Goal: Task Accomplishment & Management: Manage account settings

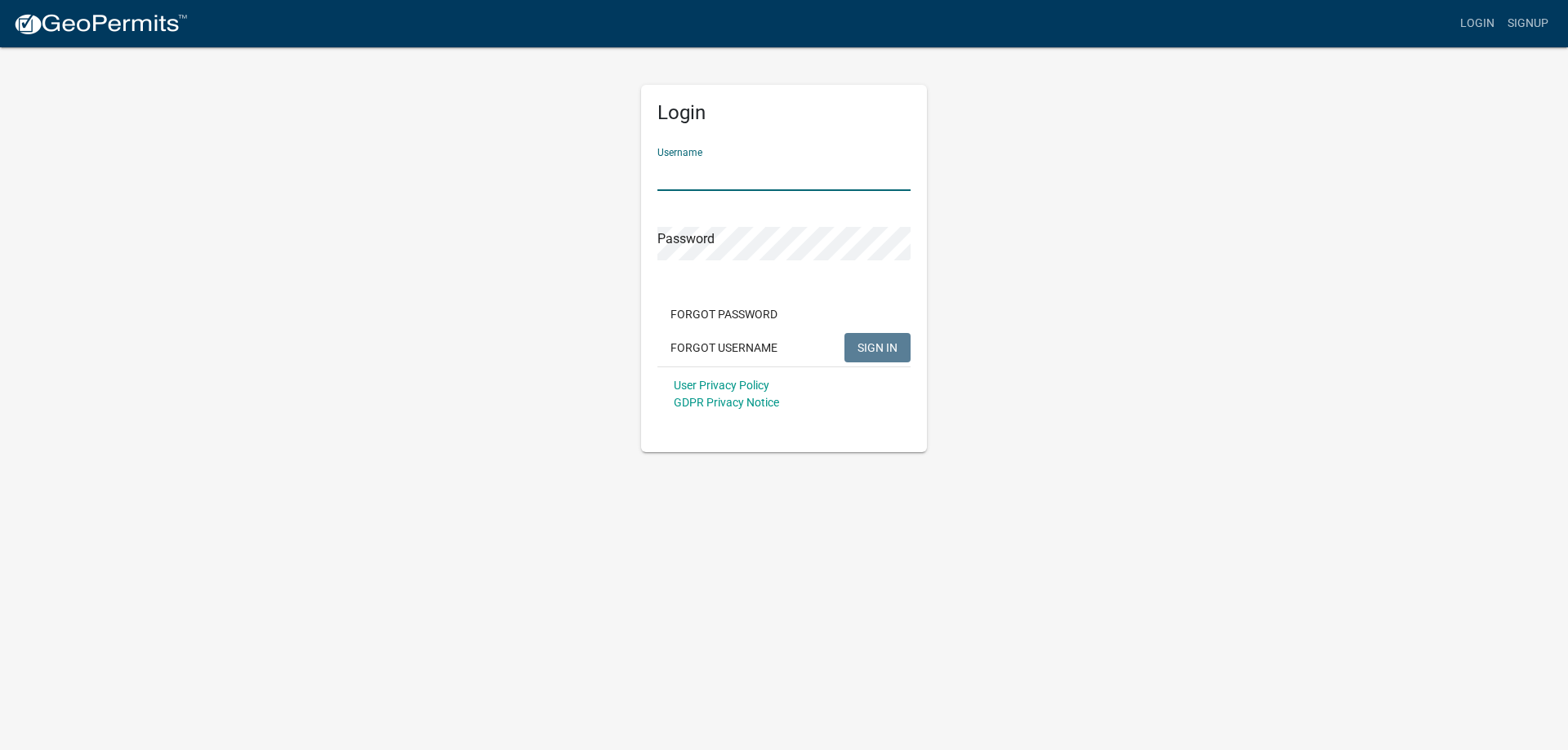
click at [787, 158] on input "Username" at bounding box center [784, 175] width 254 height 33
click at [754, 164] on input "Username" at bounding box center [784, 175] width 254 height 33
click at [698, 176] on input "Username" at bounding box center [784, 175] width 254 height 33
type input "LIEDER34"
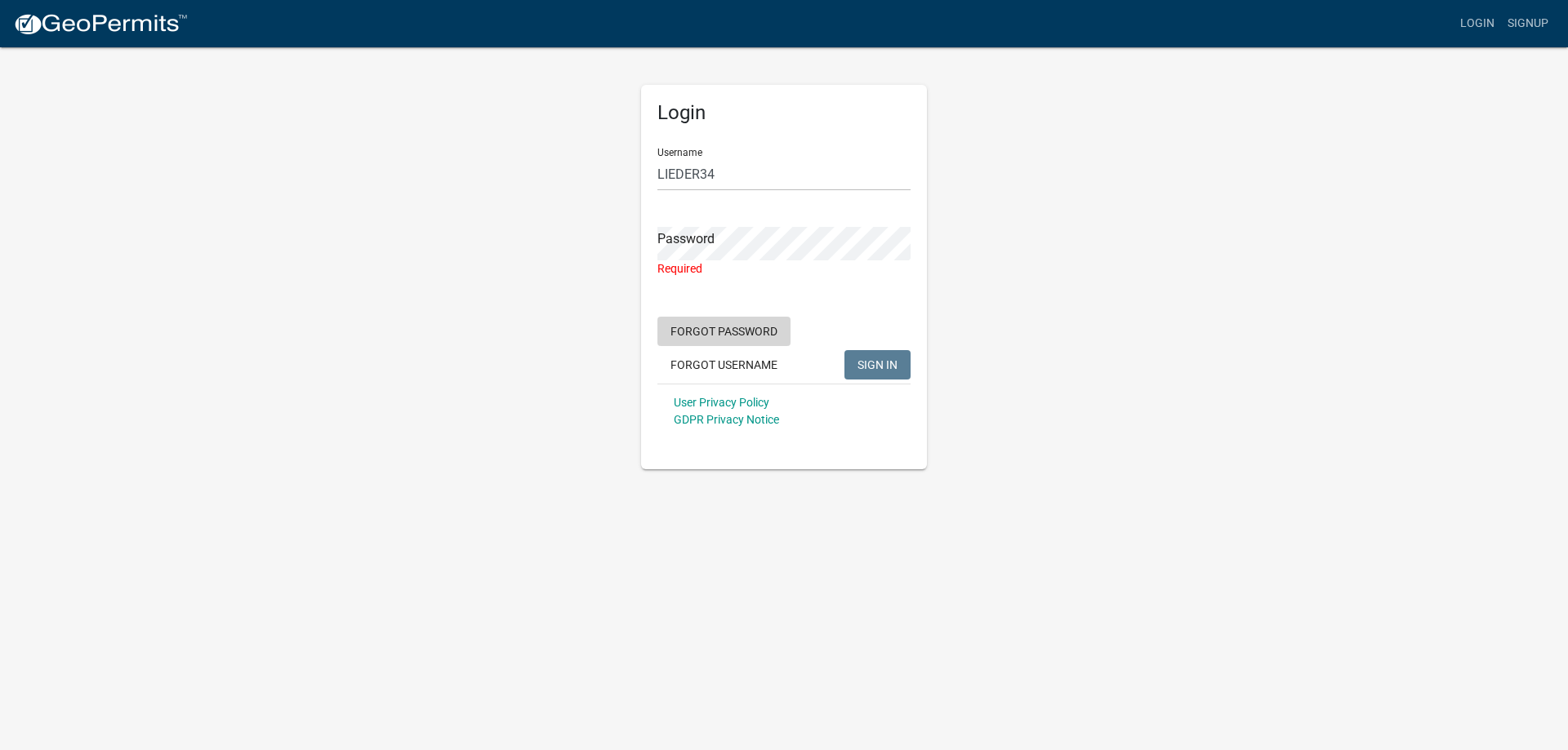
click at [752, 315] on form "Username LIEDER34 Password Required Forgot Password Forgot Username SIGN IN Use…" at bounding box center [784, 287] width 254 height 304
click at [749, 331] on button "Forgot Password" at bounding box center [724, 332] width 133 height 30
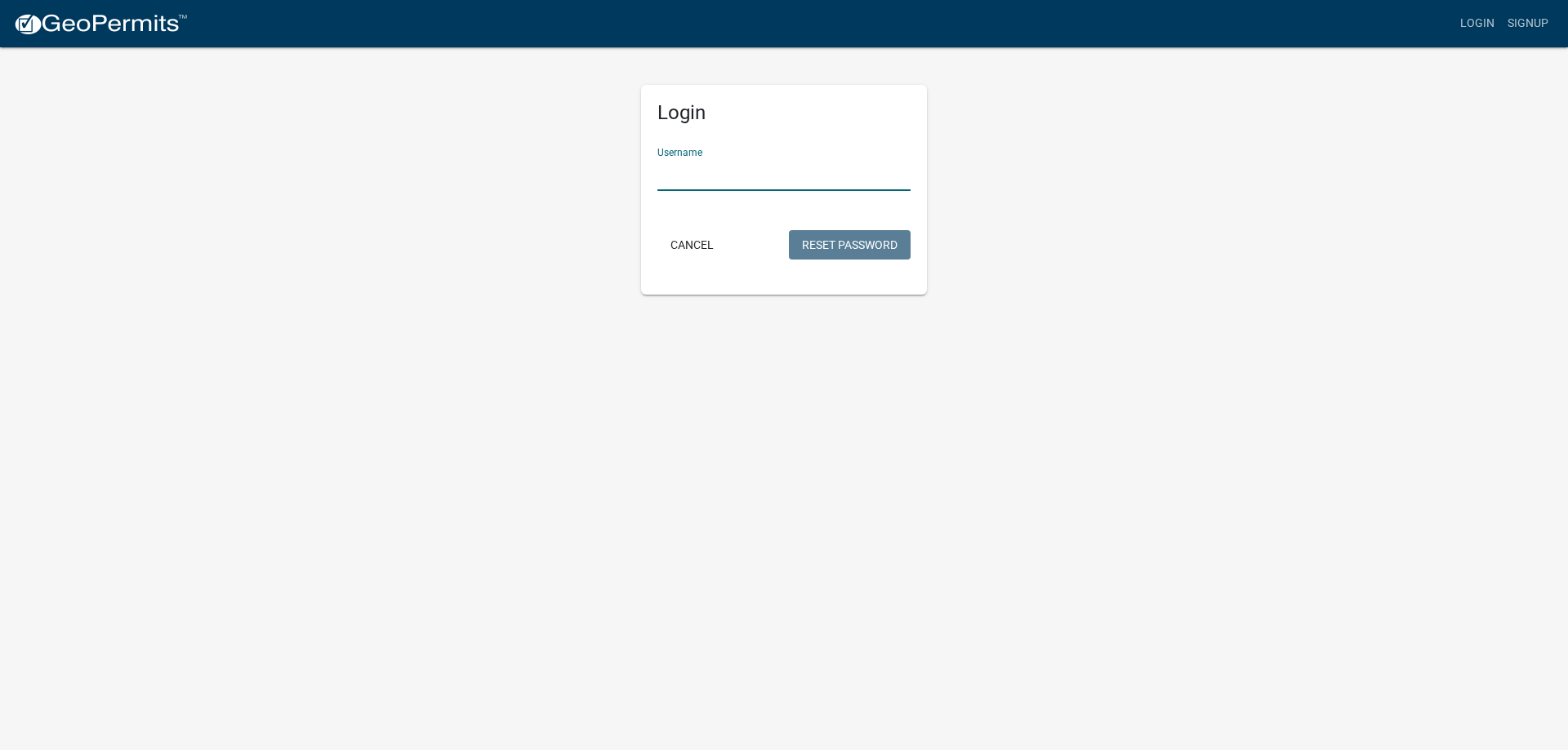
click at [735, 173] on input "Username" at bounding box center [784, 175] width 254 height 33
type input "Lieder34"
click at [817, 246] on button "Reset Password" at bounding box center [849, 246] width 122 height 30
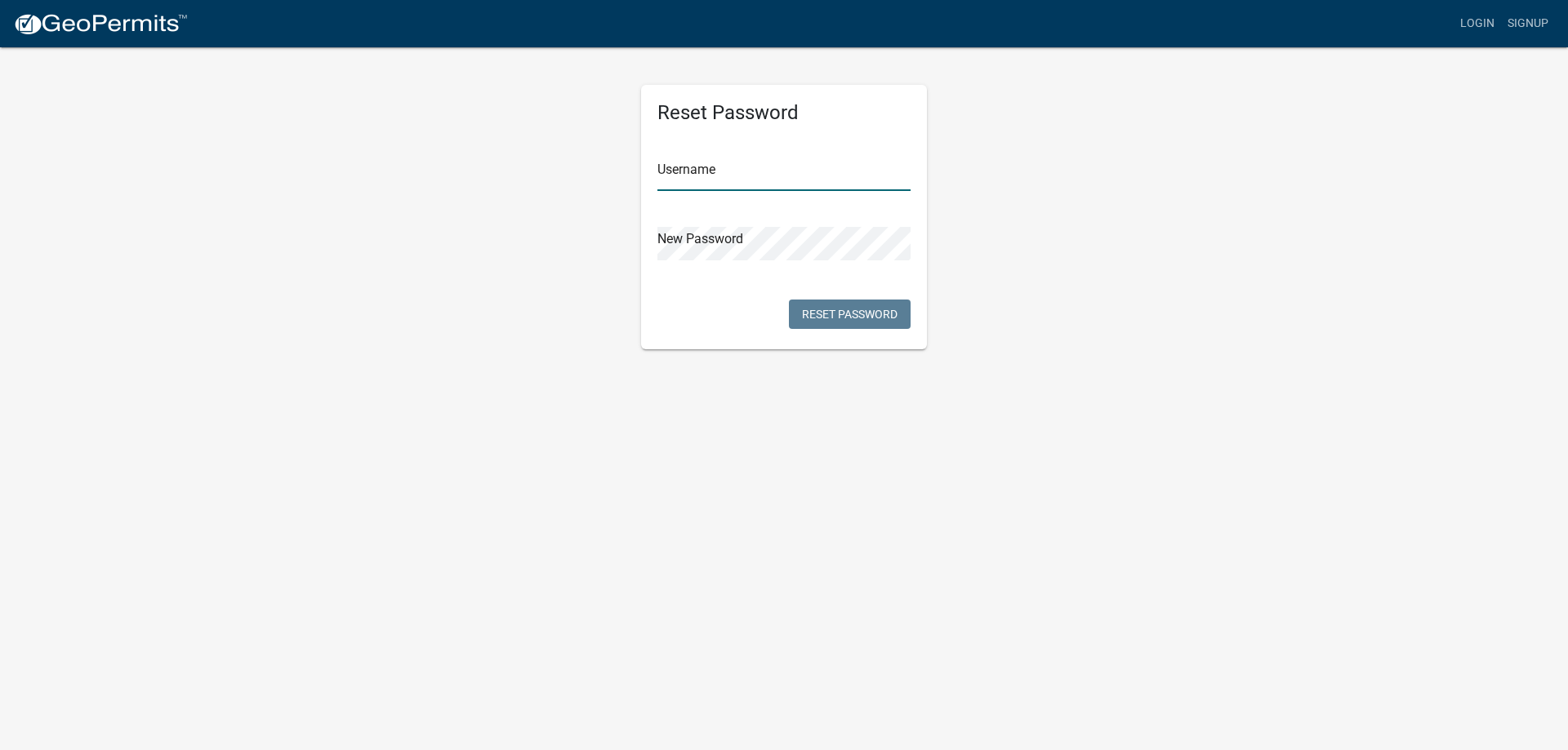
click at [742, 171] on input "text" at bounding box center [784, 175] width 254 height 33
type input "Lieder34"
click at [808, 308] on button "Reset Password" at bounding box center [849, 315] width 122 height 30
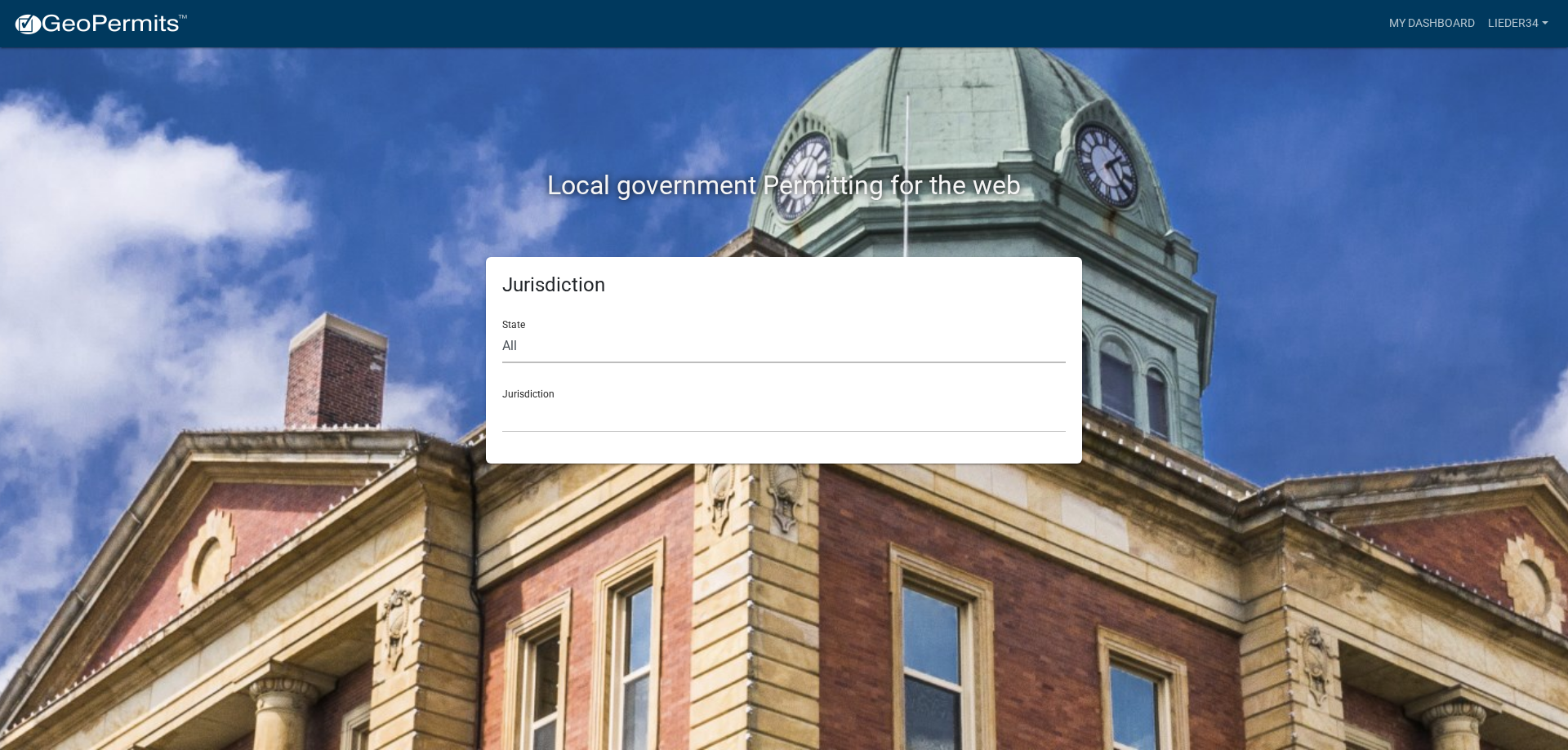
click at [612, 347] on select "All Colorado Georgia Indiana Iowa Kansas Minnesota Ohio South Carolina Wisconsin" at bounding box center [784, 346] width 563 height 33
select select "Minnesota"
click at [502, 330] on select "All Colorado Georgia Indiana Iowa Kansas Minnesota Ohio South Carolina Wisconsin" at bounding box center [784, 346] width 563 height 33
click at [608, 420] on select "Becker County, Minnesota Benton County, Minnesota Carlton County, Minnesota Cit…" at bounding box center [784, 416] width 563 height 33
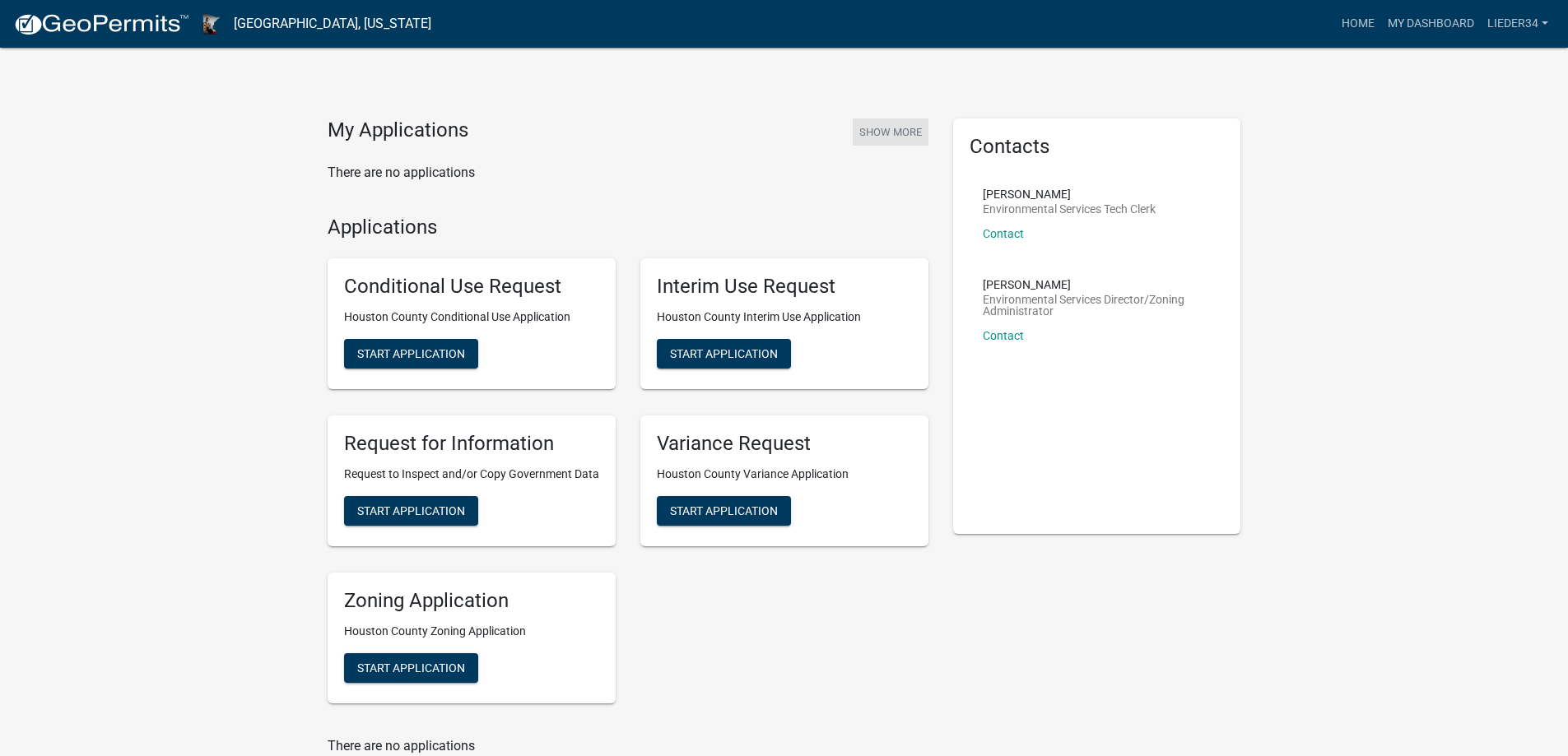
click at [913, 126] on button "Show More" at bounding box center [891, 132] width 76 height 27
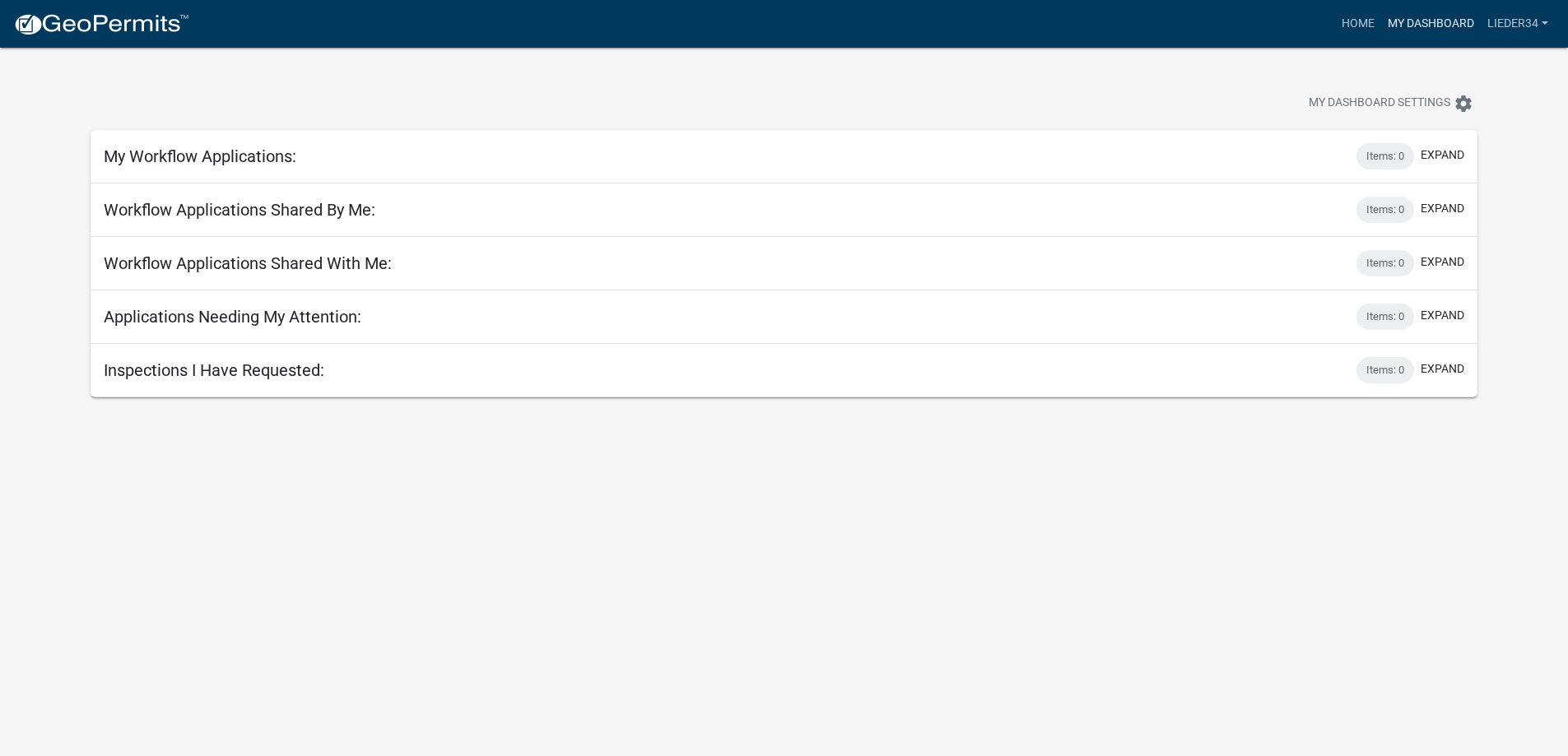
click at [1404, 24] on link "My Dashboard" at bounding box center [1431, 23] width 100 height 31
click at [1359, 23] on link "Home" at bounding box center [1358, 23] width 46 height 31
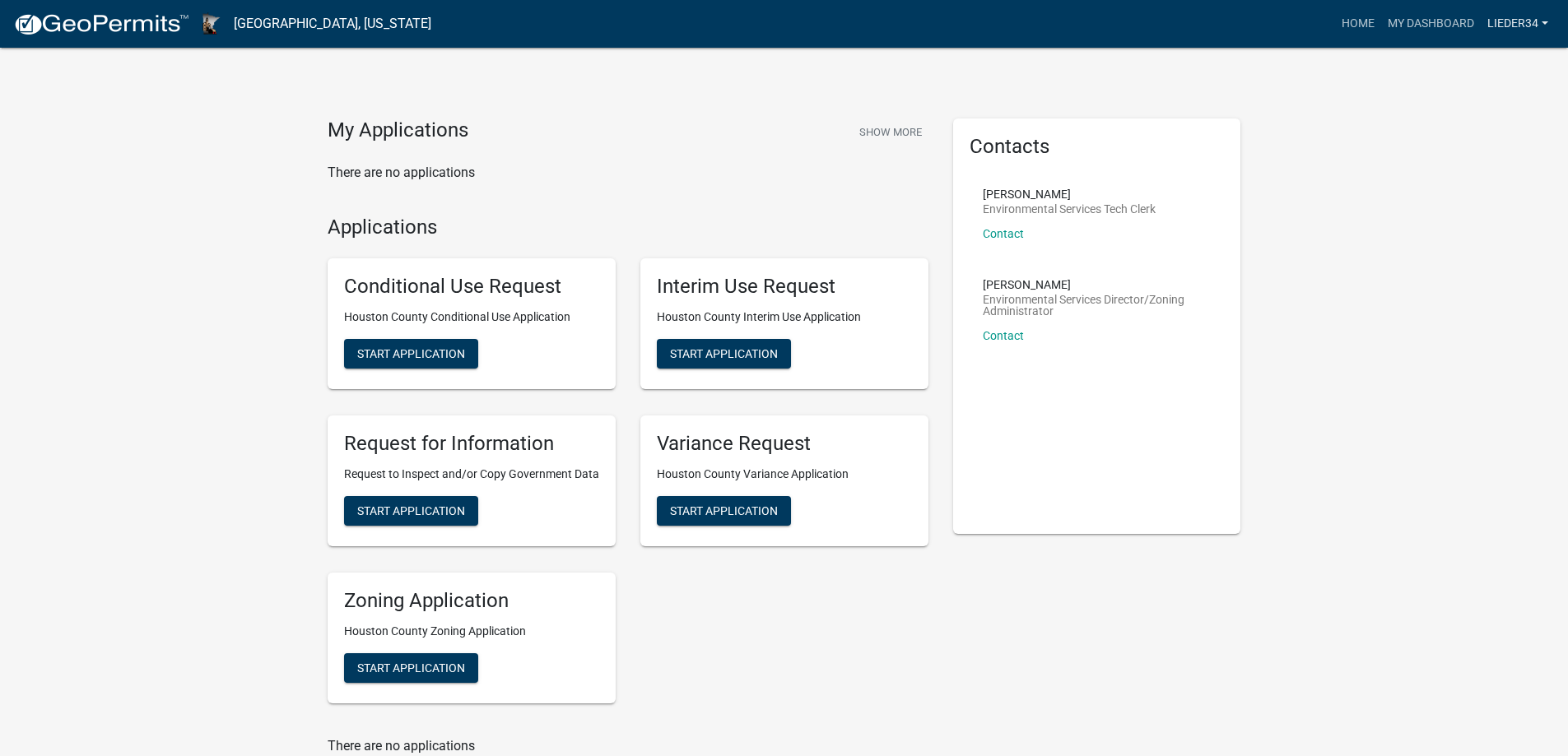
click at [1542, 26] on link "Lieder34" at bounding box center [1518, 23] width 74 height 31
click at [1419, 27] on link "My Dashboard" at bounding box center [1431, 23] width 100 height 31
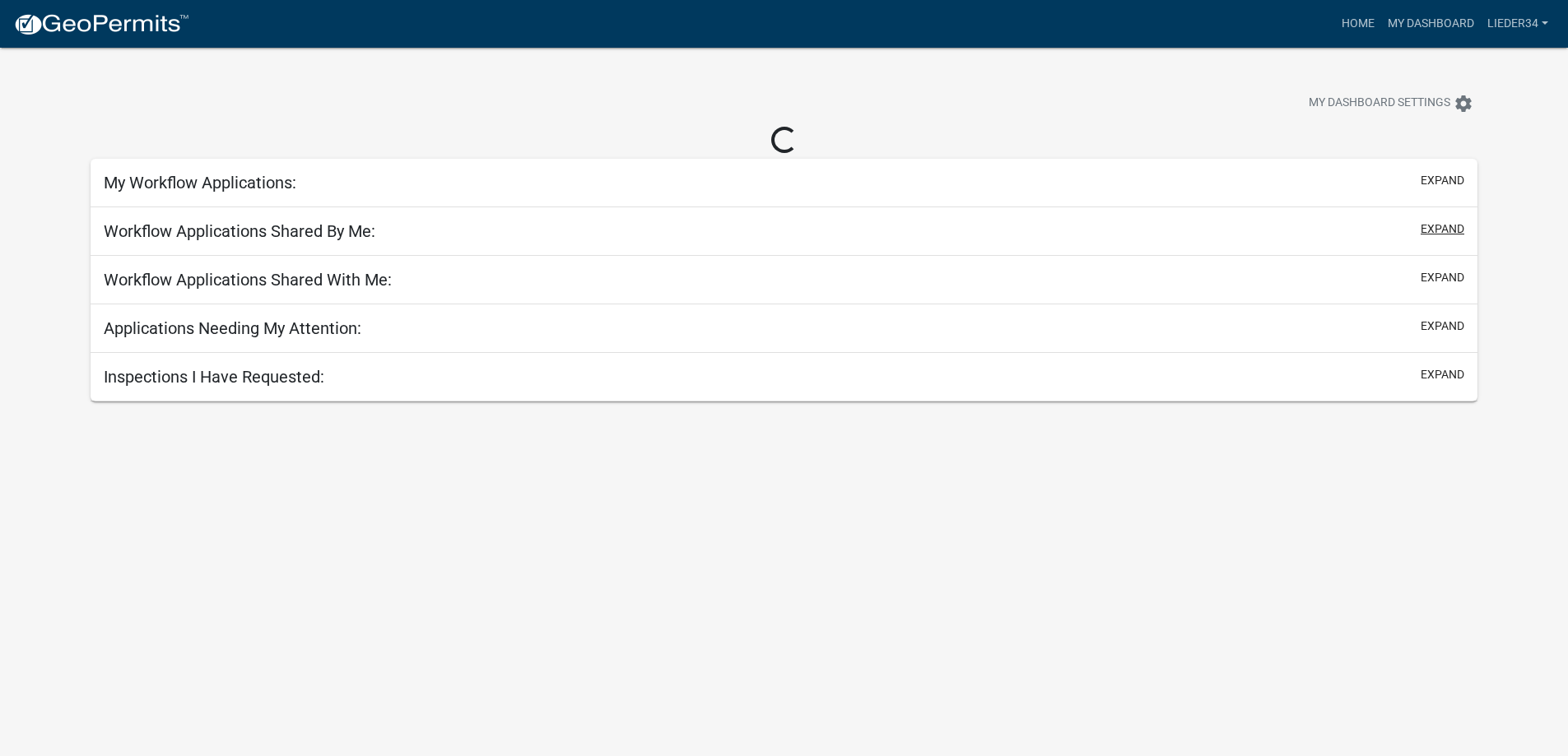
click at [1447, 227] on button "expand" at bounding box center [1442, 229] width 43 height 18
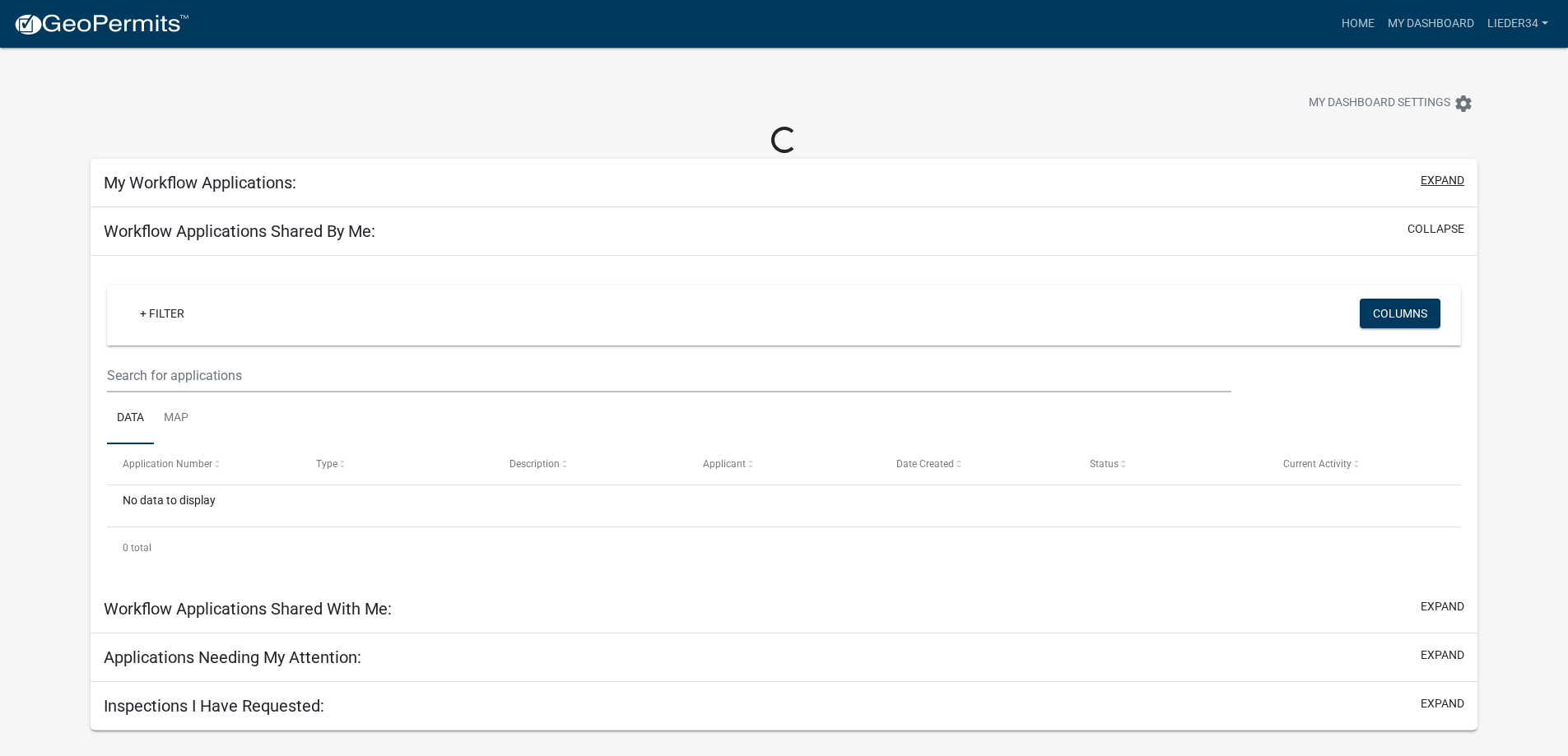
click at [1442, 176] on button "expand" at bounding box center [1442, 181] width 43 height 18
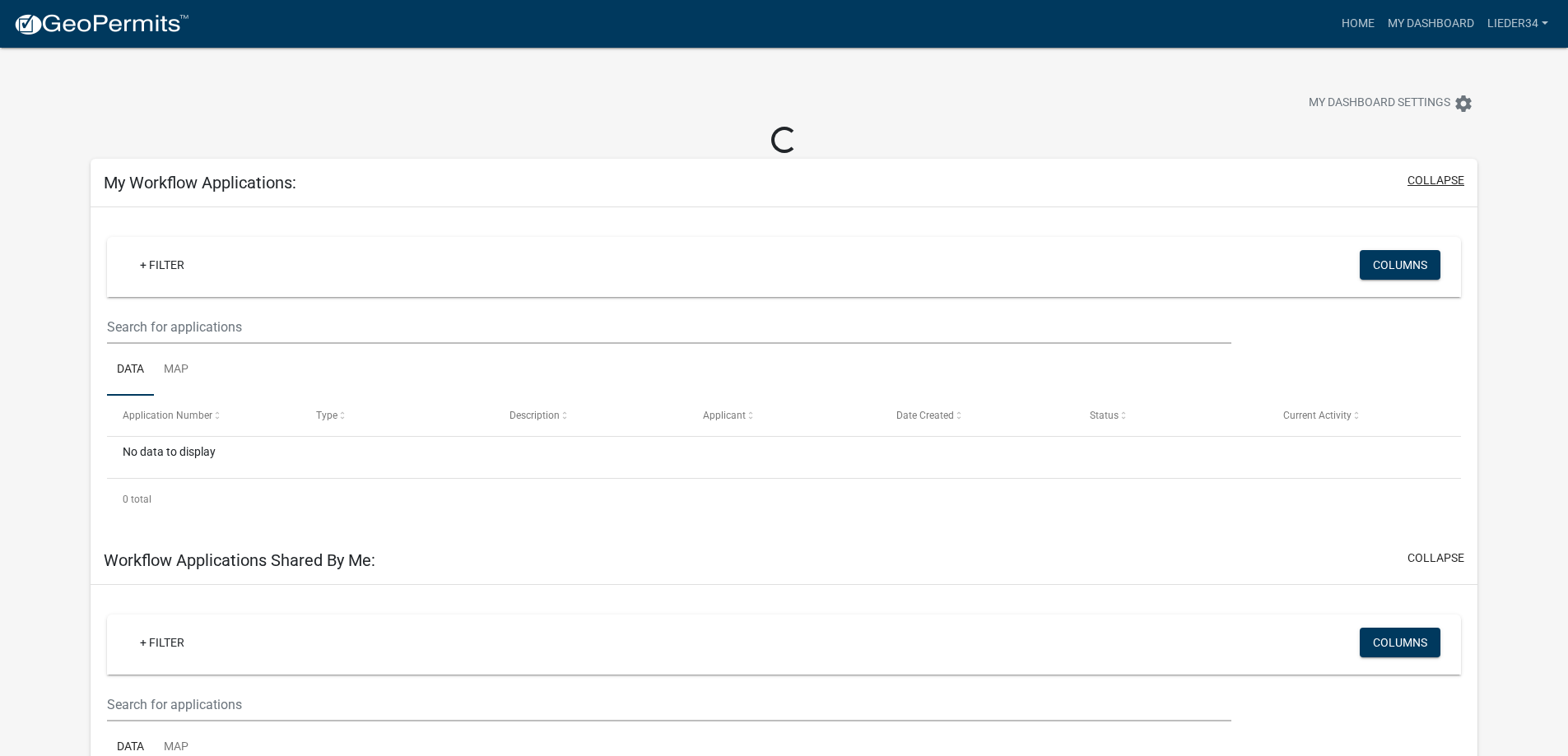
click at [1442, 176] on button "collapse" at bounding box center [1436, 181] width 57 height 18
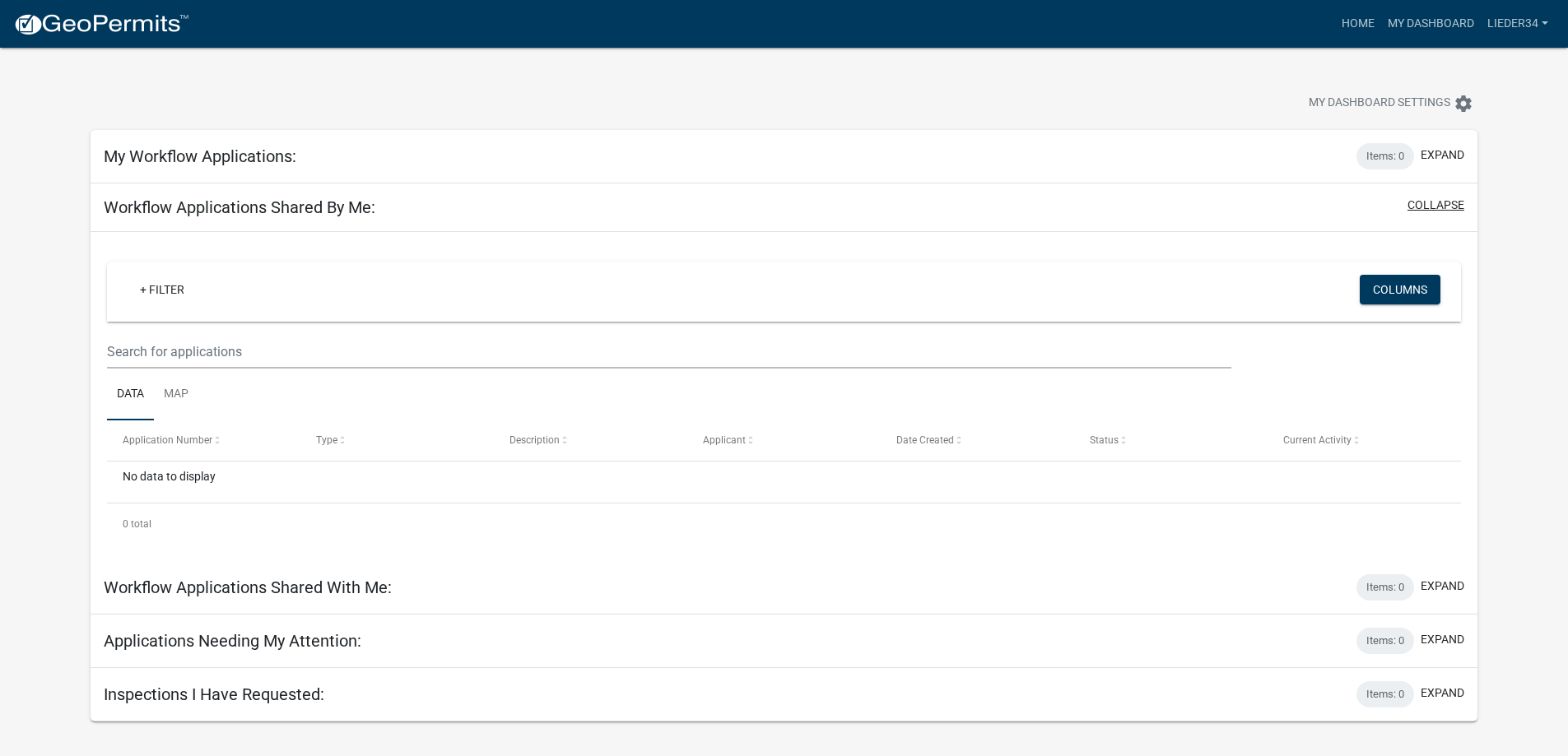
click at [1434, 203] on button "collapse" at bounding box center [1436, 205] width 57 height 18
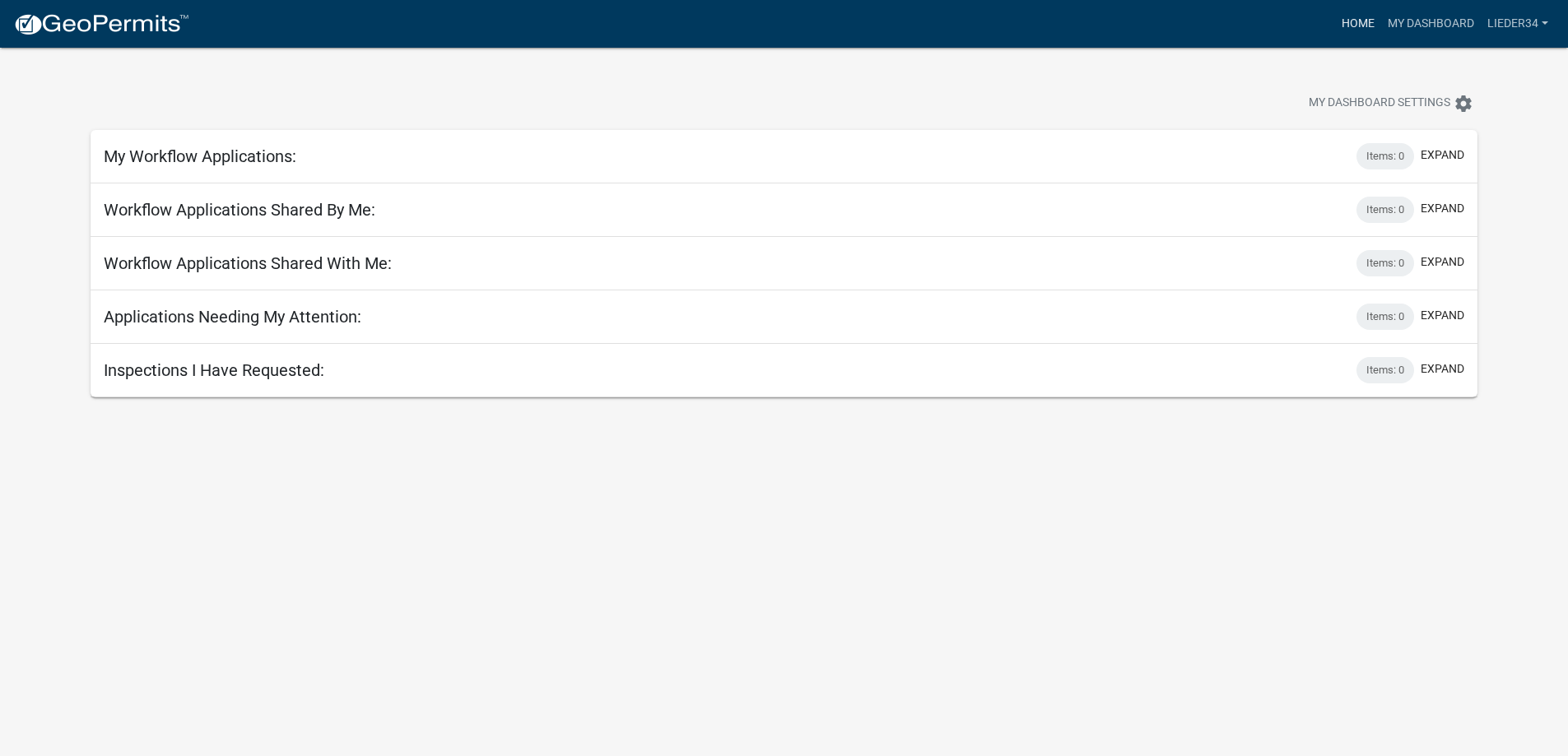
click at [1360, 22] on link "Home" at bounding box center [1358, 23] width 46 height 31
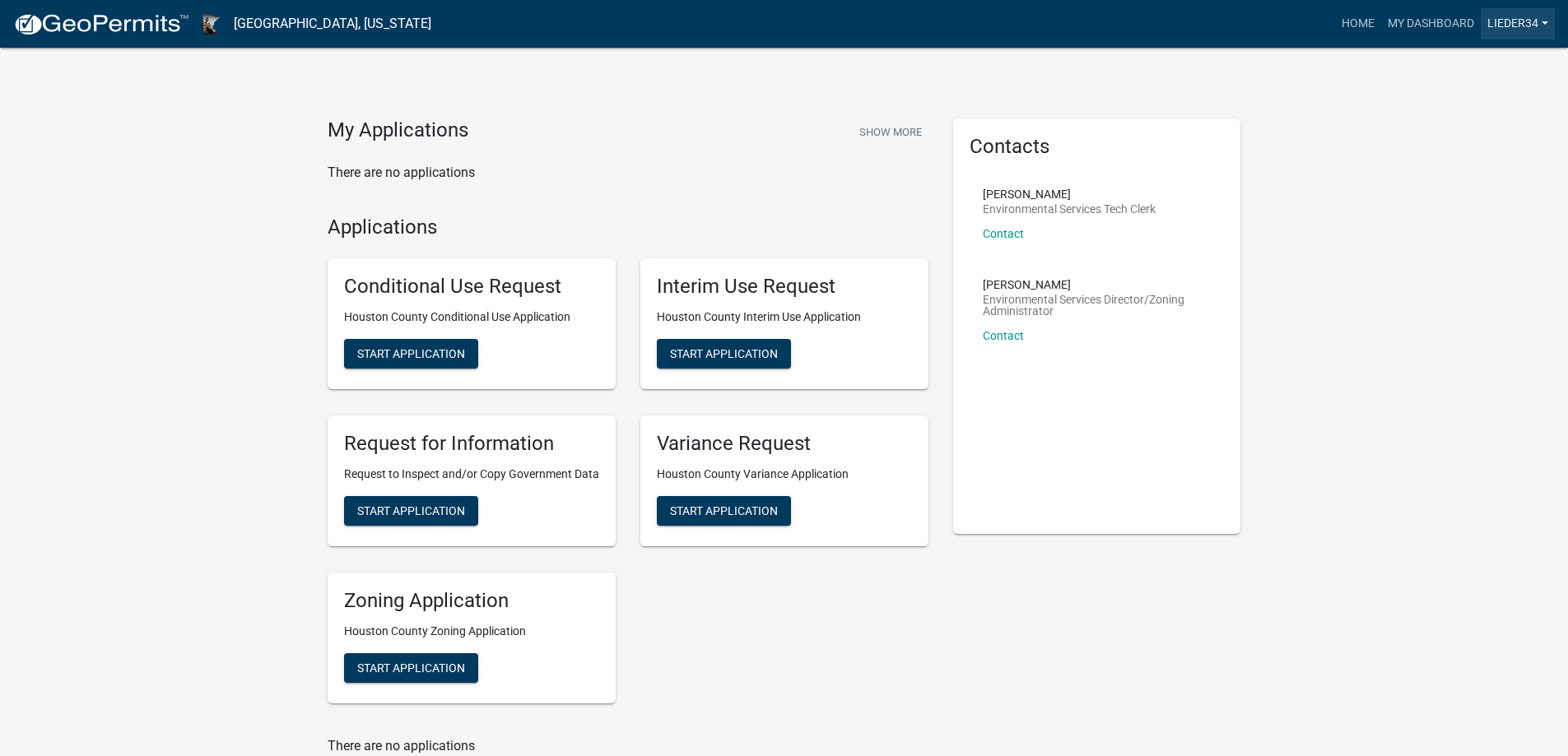
click at [1546, 20] on link "Lieder34" at bounding box center [1518, 23] width 74 height 31
click at [1472, 63] on link "Account" at bounding box center [1488, 67] width 132 height 40
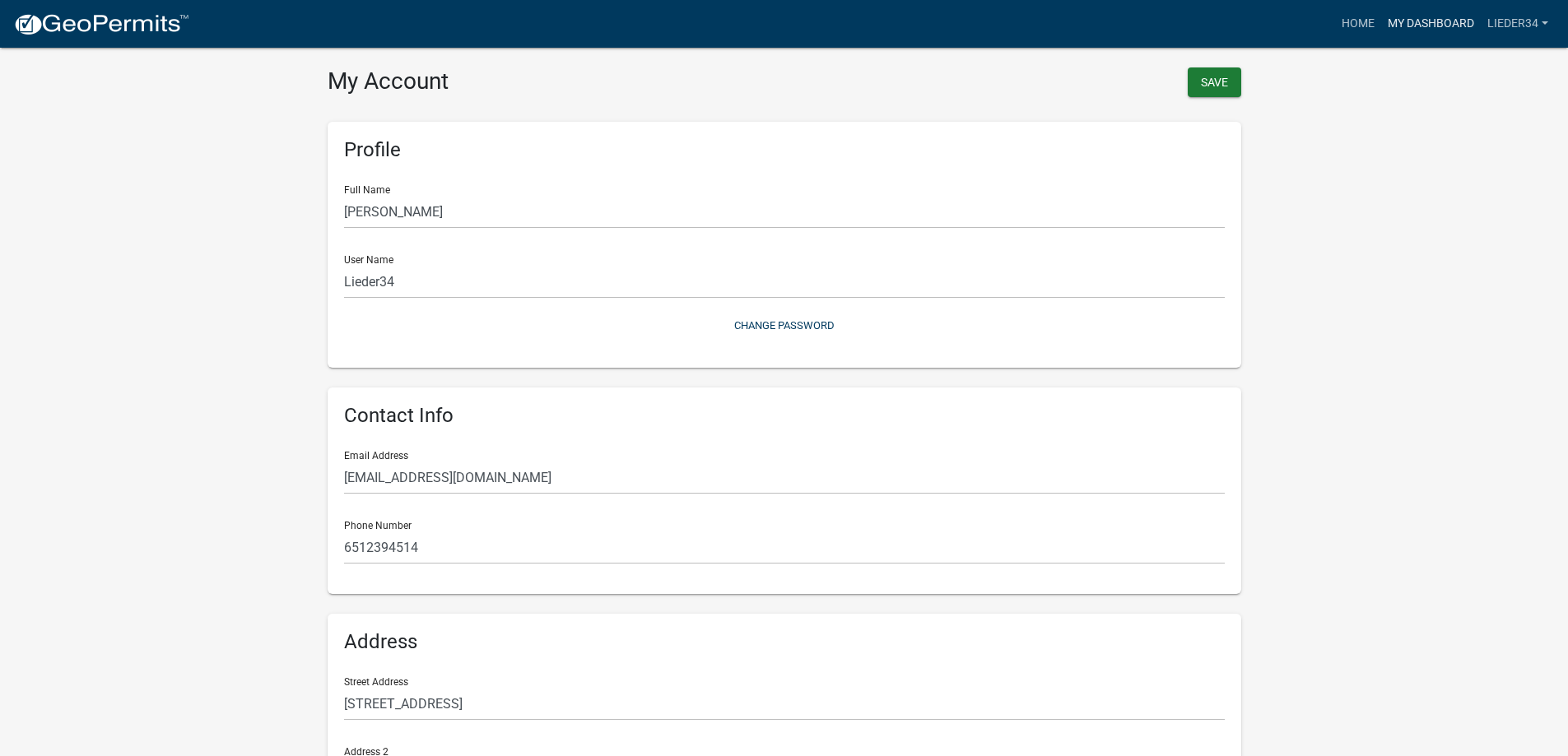
click at [1407, 17] on link "My Dashboard" at bounding box center [1431, 23] width 100 height 31
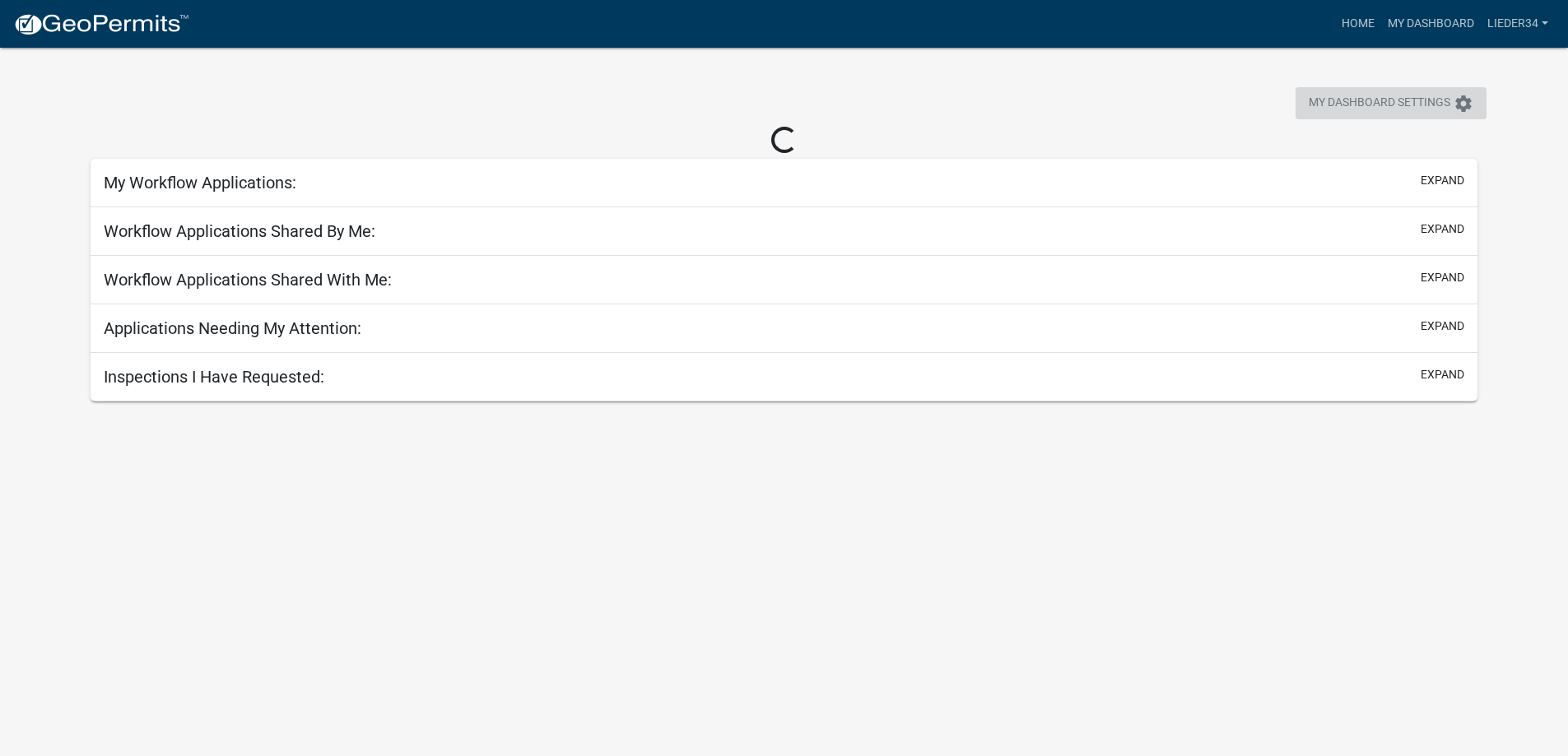
click at [1463, 101] on icon "settings" at bounding box center [1464, 103] width 19 height 19
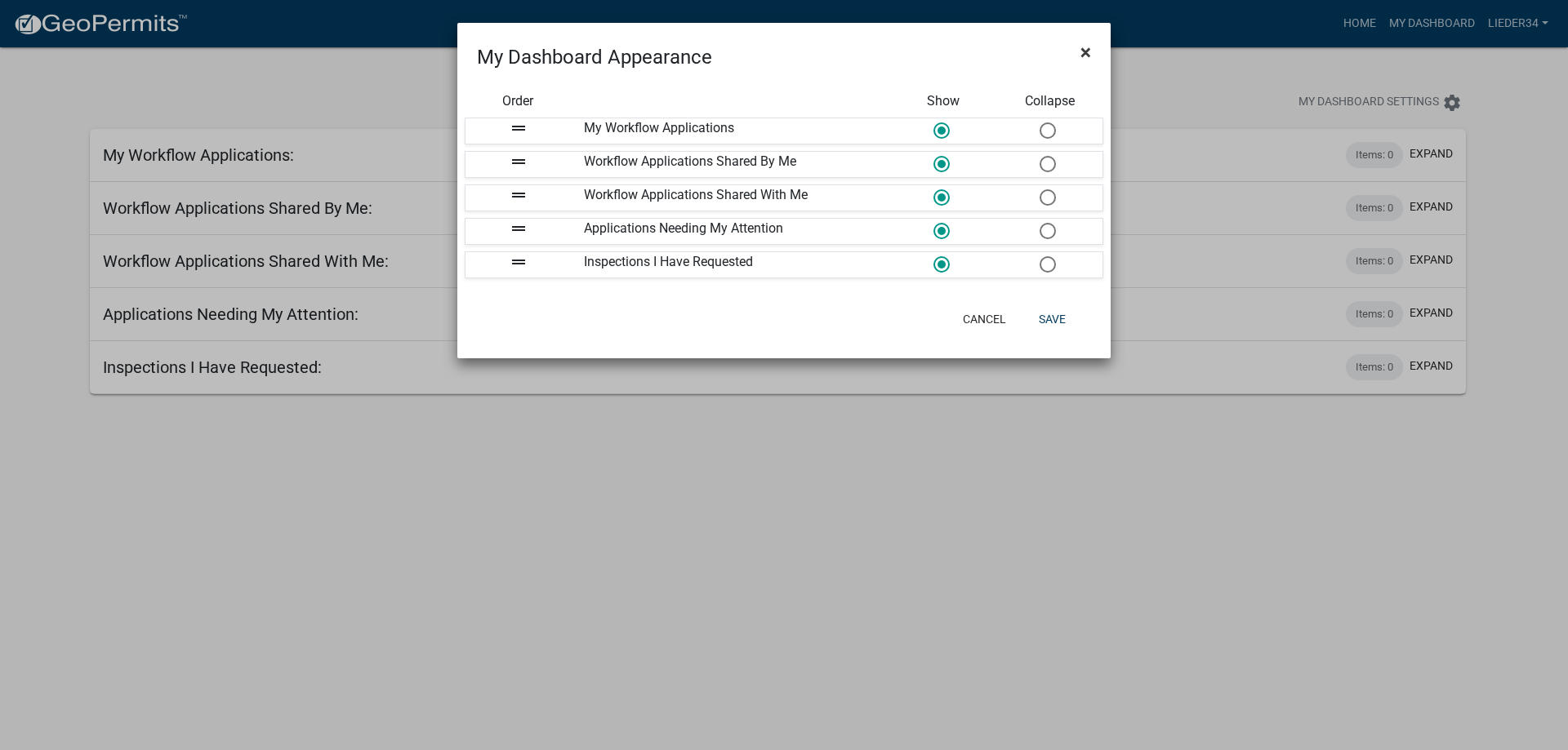
click at [1086, 50] on span "×" at bounding box center [1086, 53] width 11 height 23
